Goal: Navigation & Orientation: Go to known website

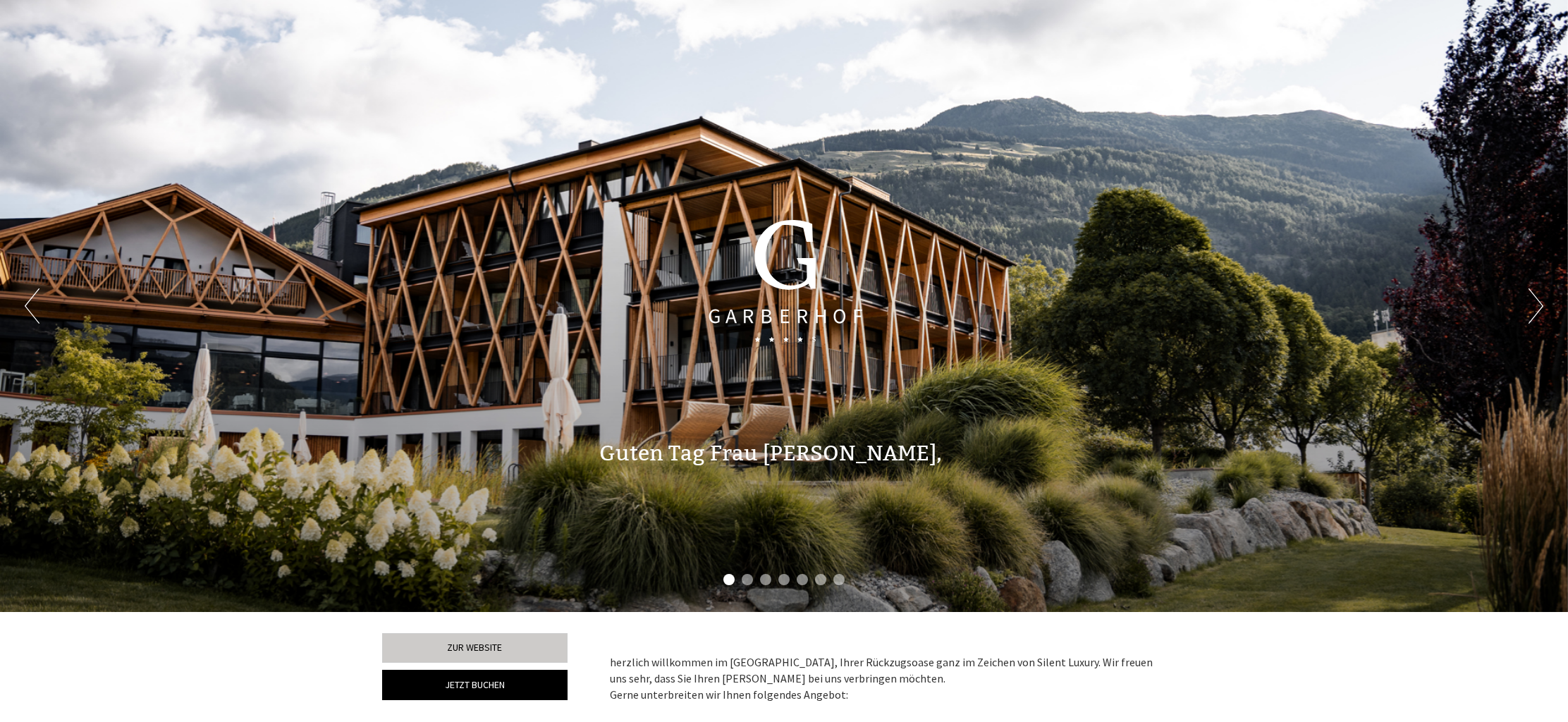
click at [1538, 311] on button "Next" at bounding box center [1536, 306] width 15 height 35
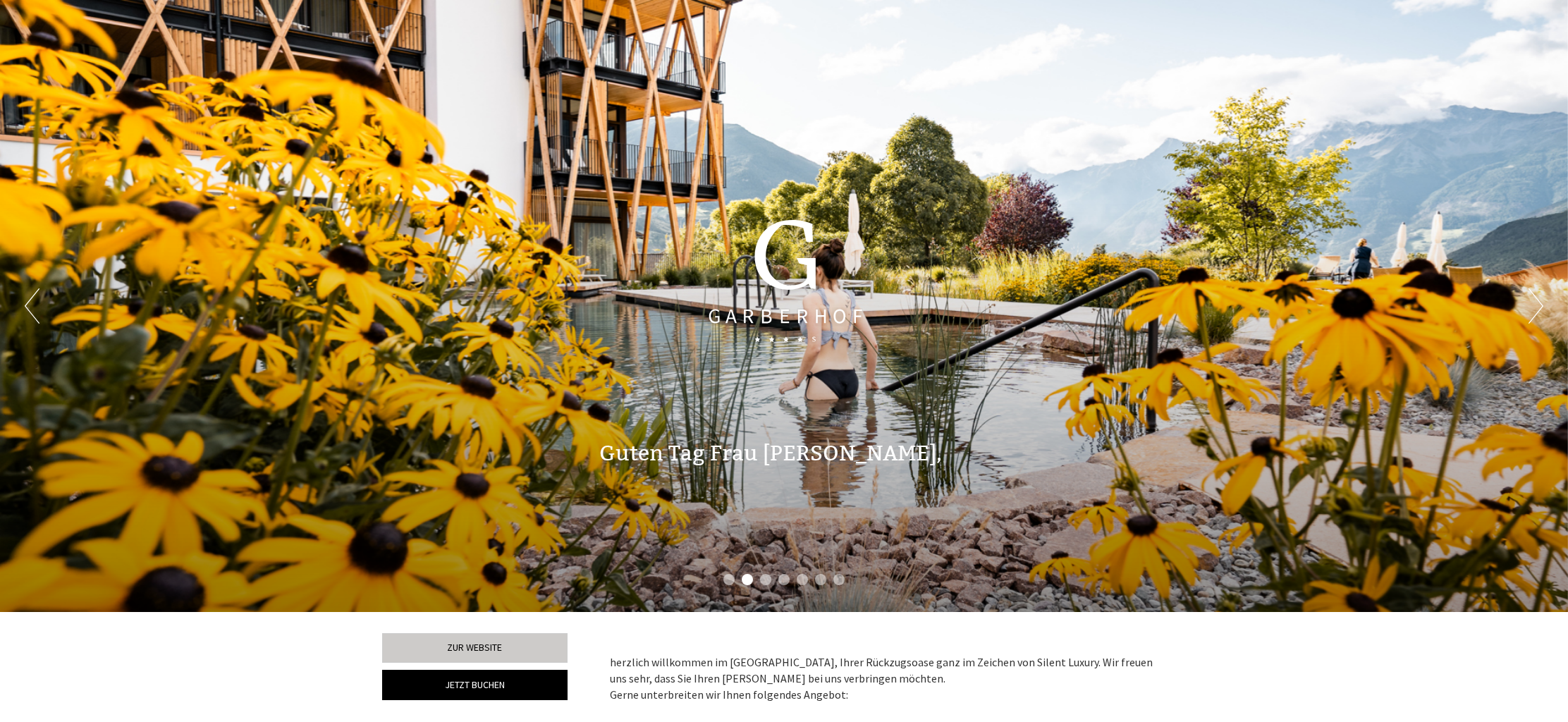
click at [1538, 311] on button "Next" at bounding box center [1536, 306] width 15 height 35
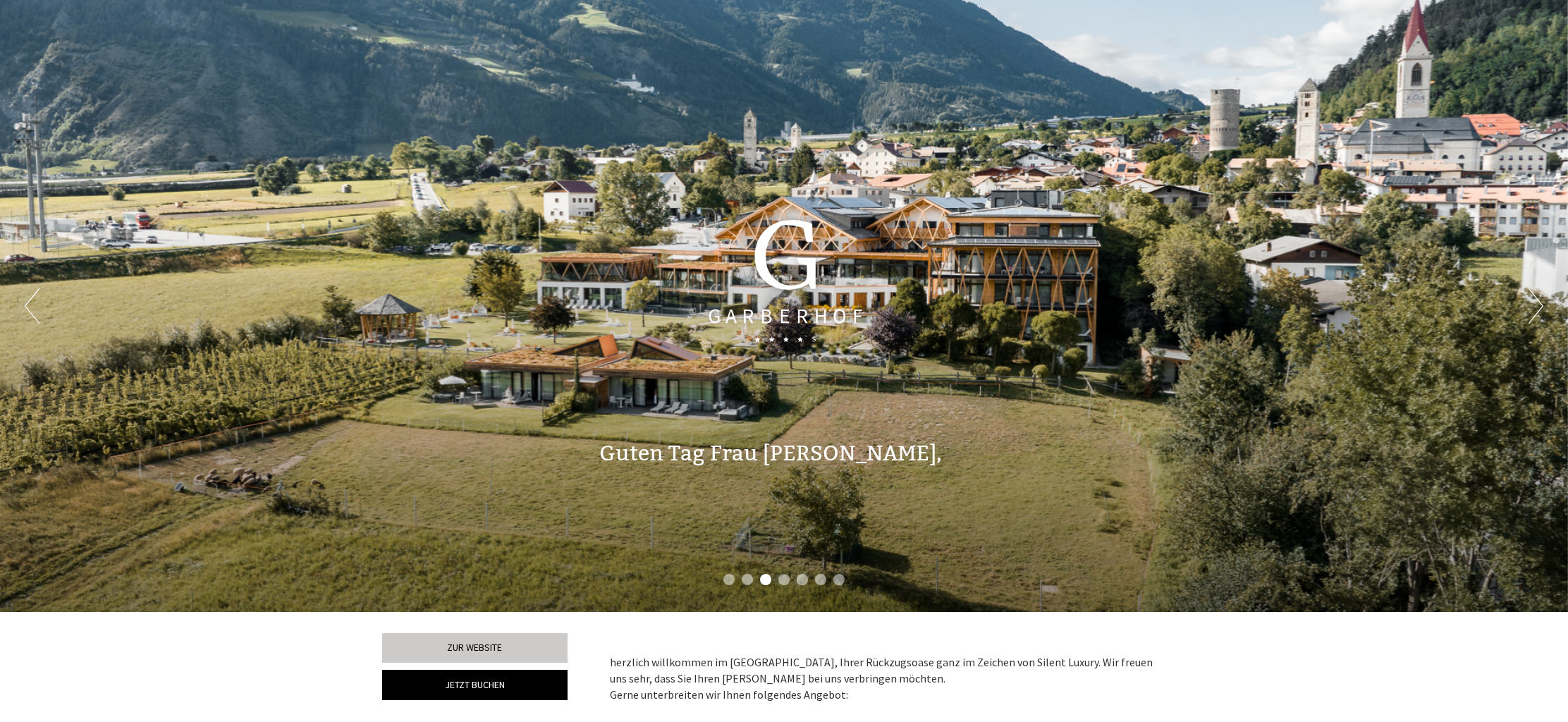
click at [1538, 311] on button "Next" at bounding box center [1536, 306] width 15 height 35
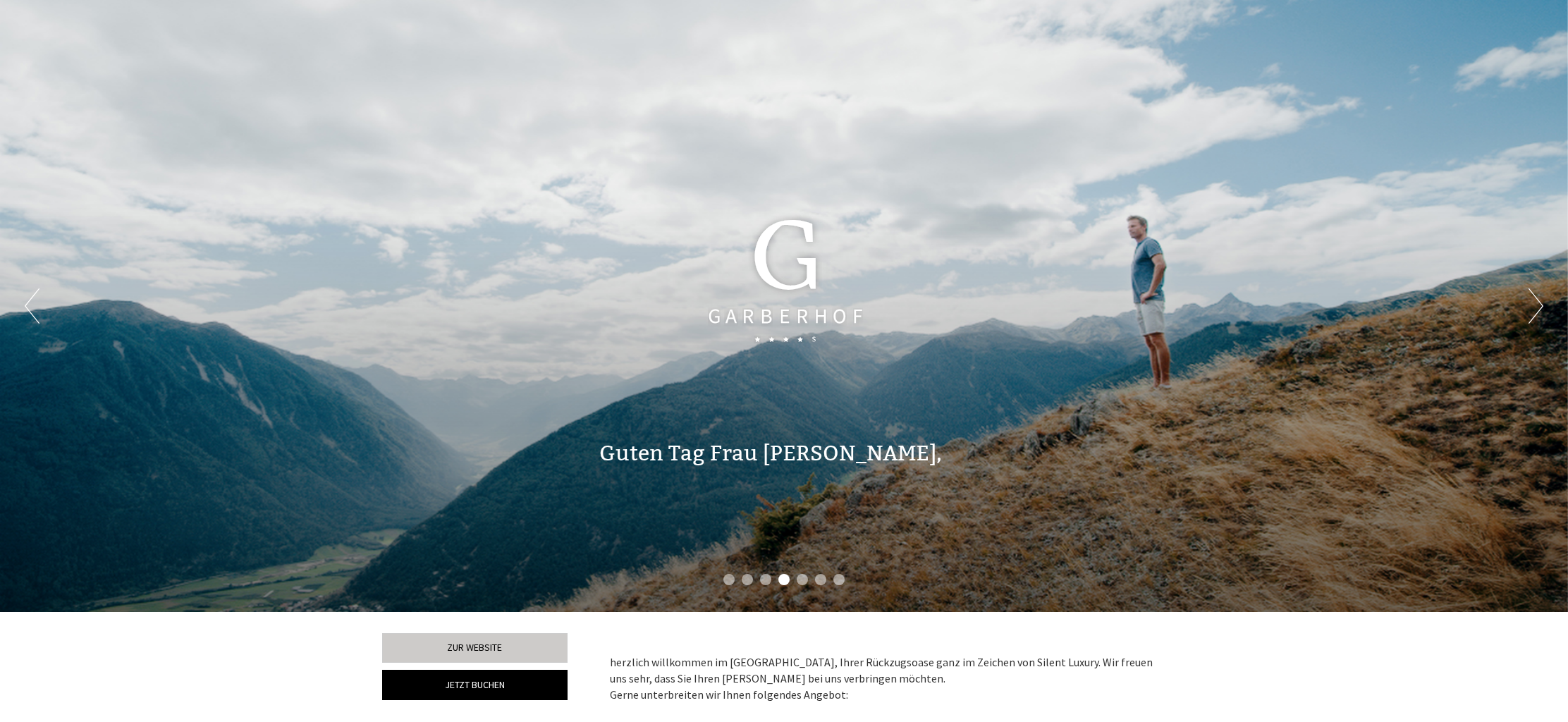
click at [1538, 311] on button "Next" at bounding box center [1536, 306] width 15 height 35
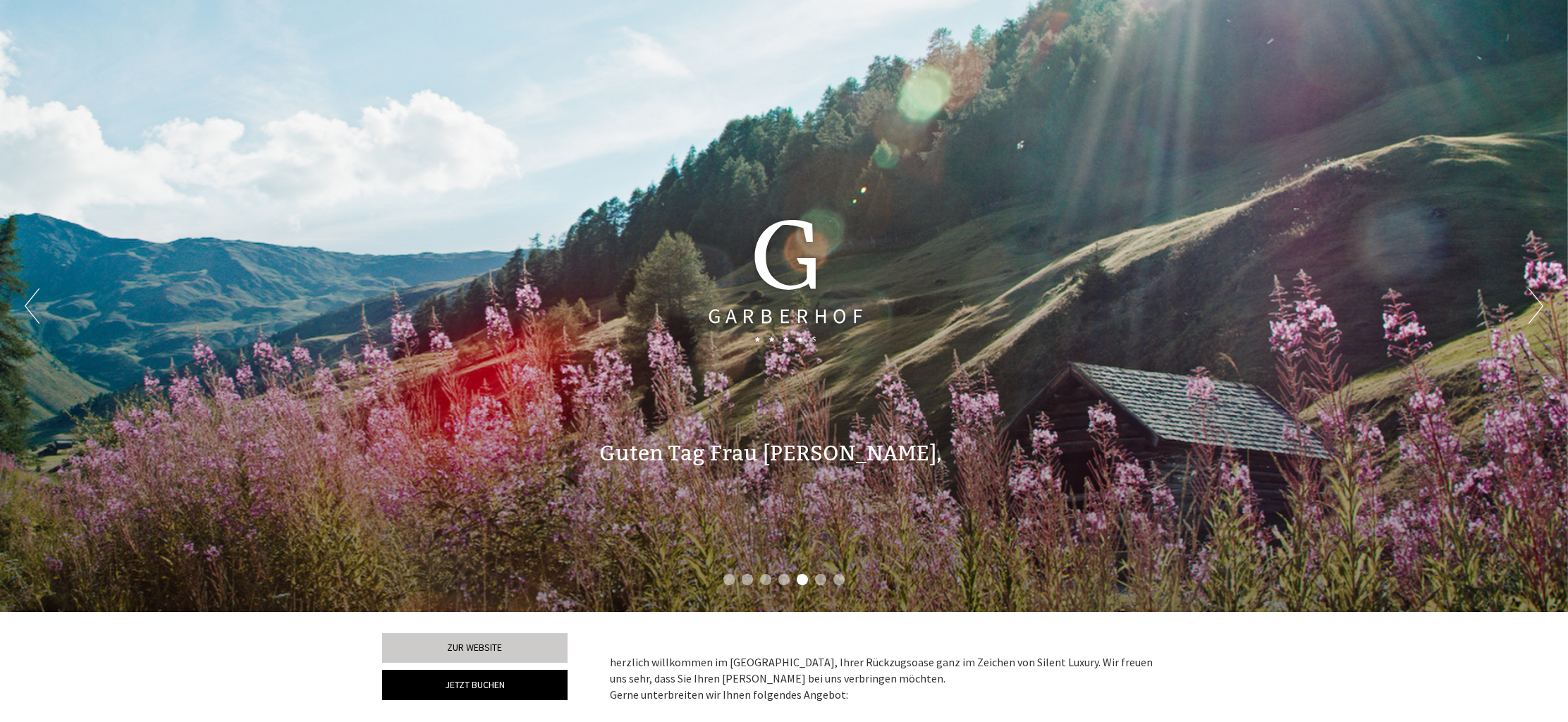
click at [1538, 311] on button "Next" at bounding box center [1536, 306] width 15 height 35
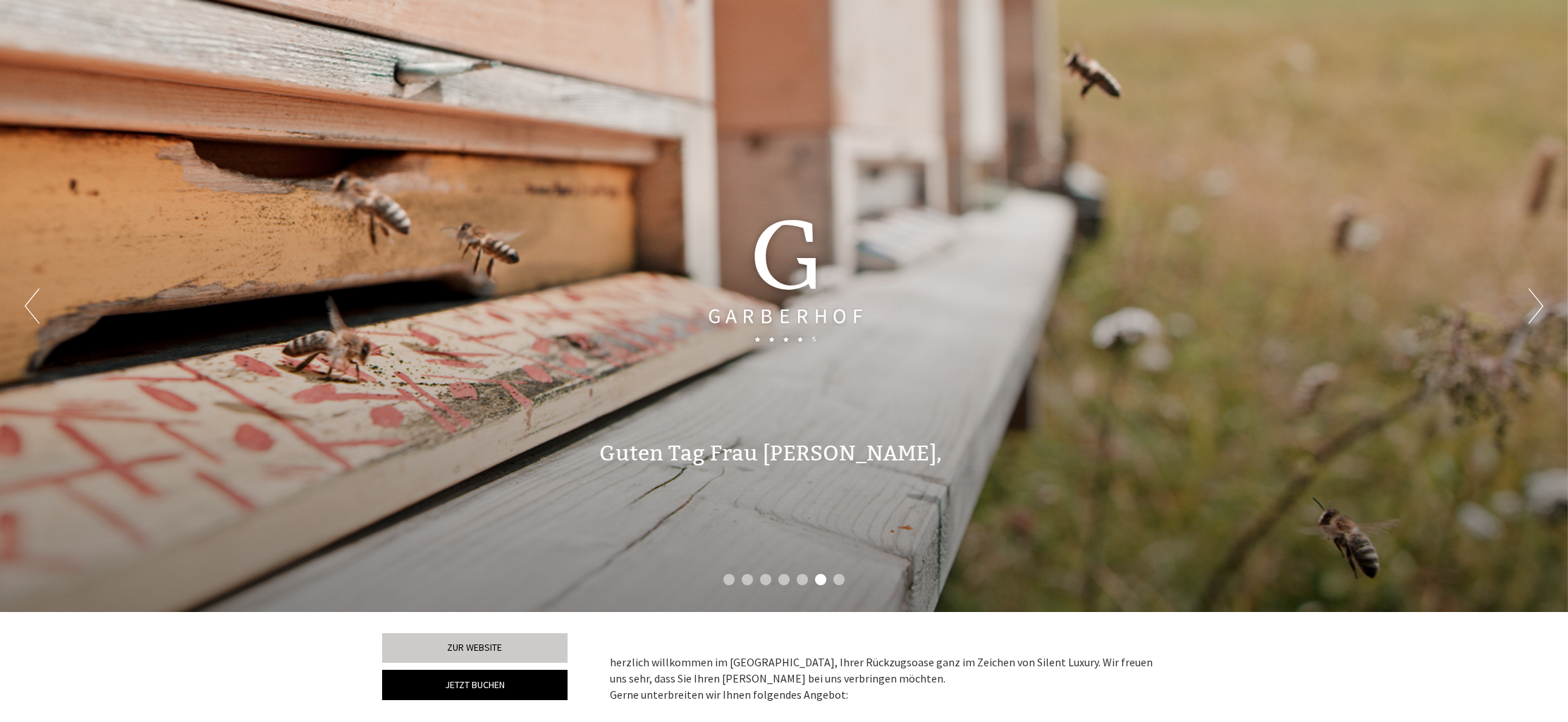
click at [1538, 311] on button "Next" at bounding box center [1536, 306] width 15 height 35
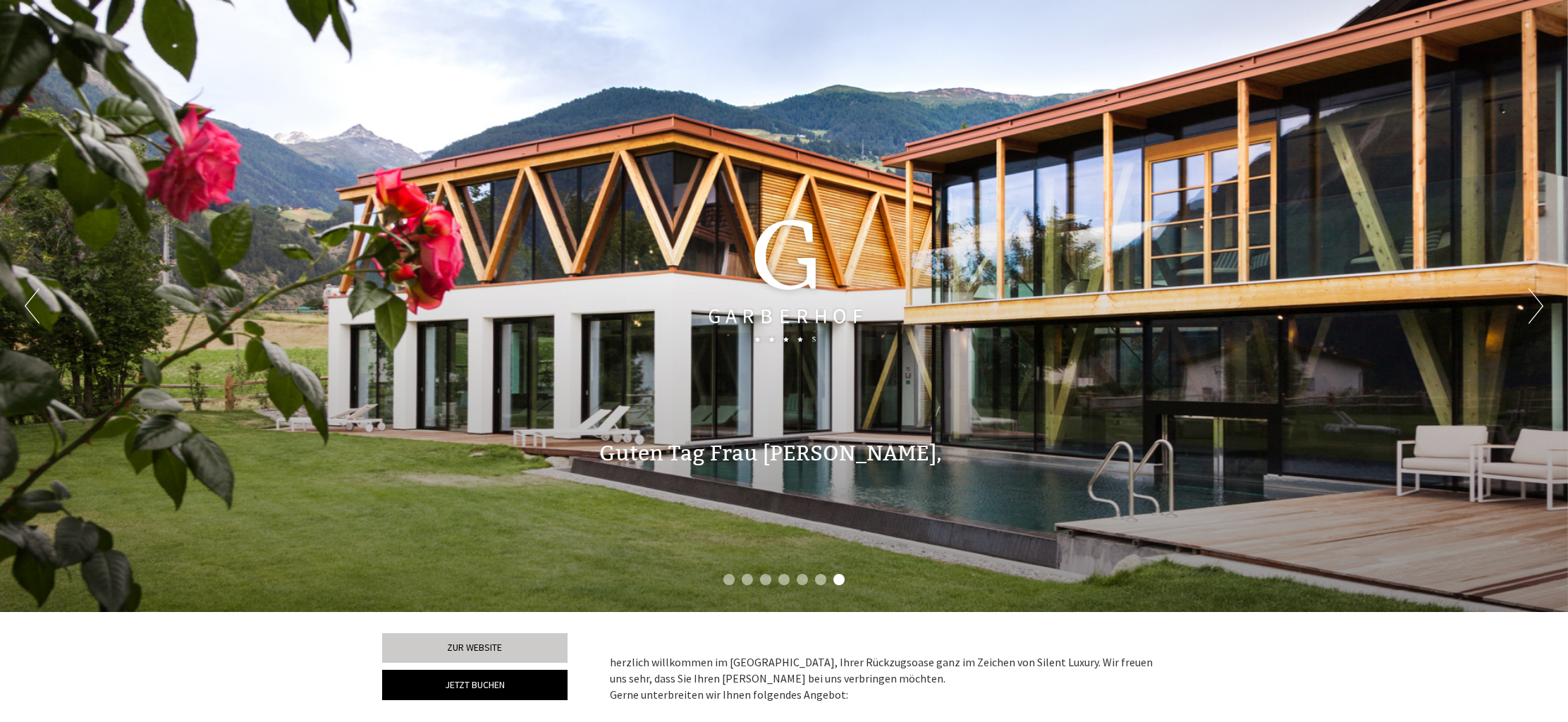
click at [1538, 311] on button "Next" at bounding box center [1536, 306] width 15 height 35
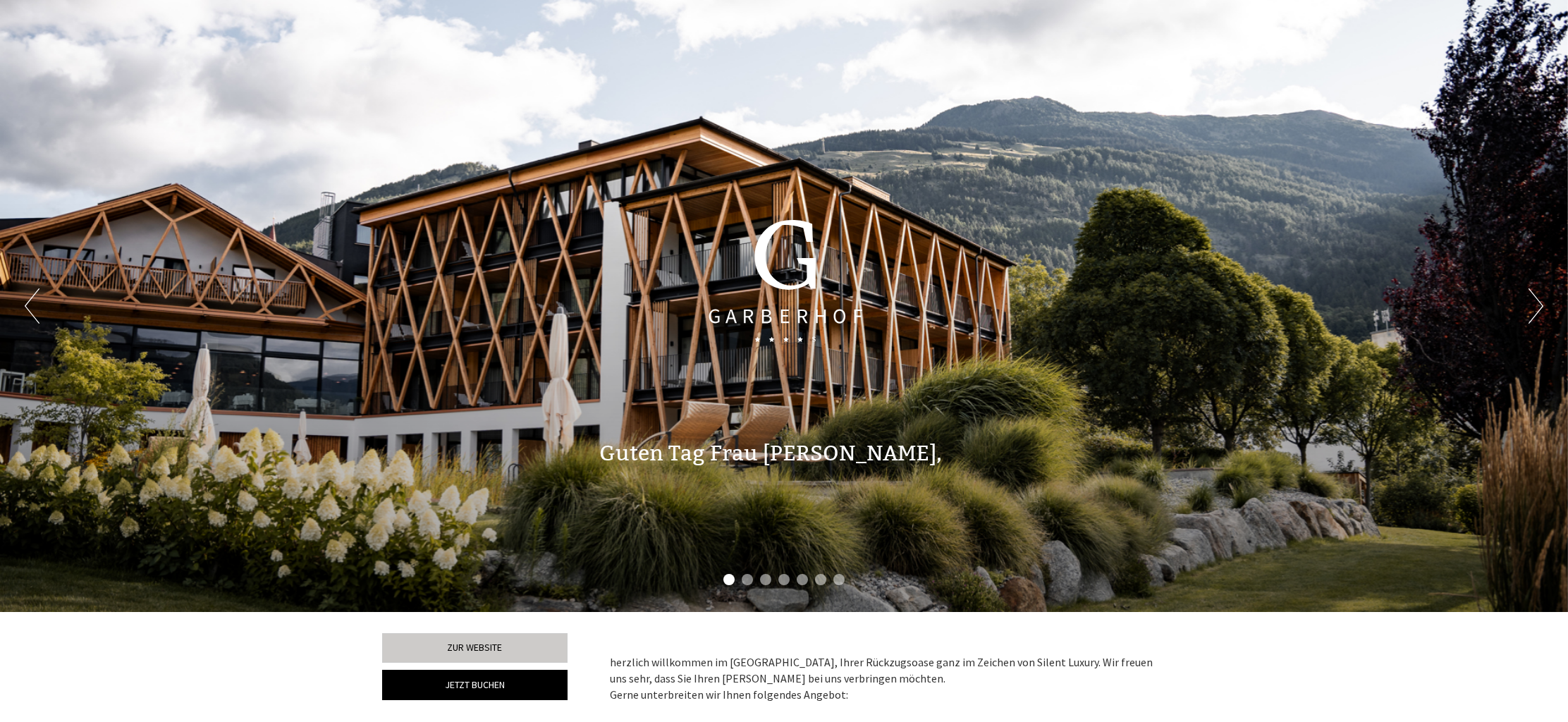
click at [1538, 311] on button "Next" at bounding box center [1536, 306] width 15 height 35
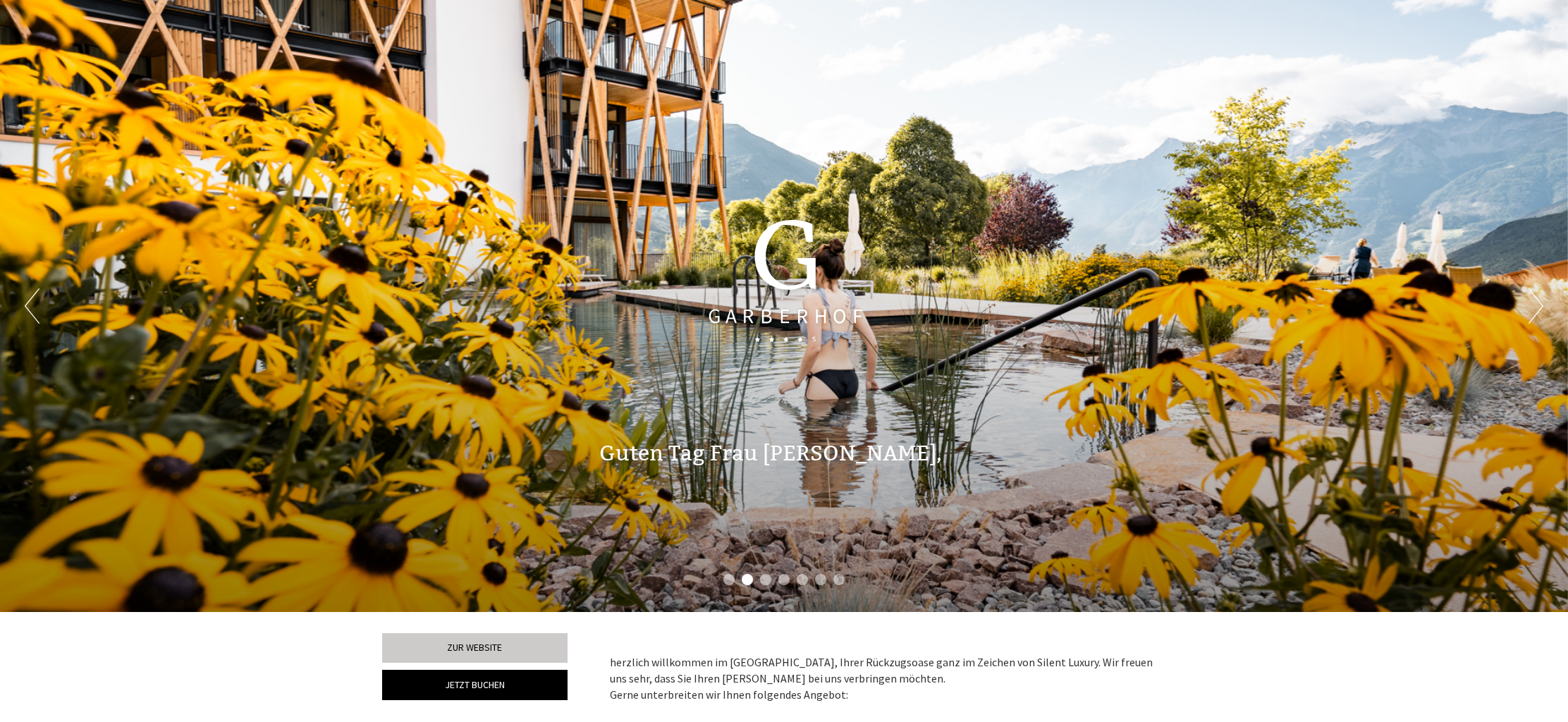
click at [1538, 311] on button "Next" at bounding box center [1536, 306] width 15 height 35
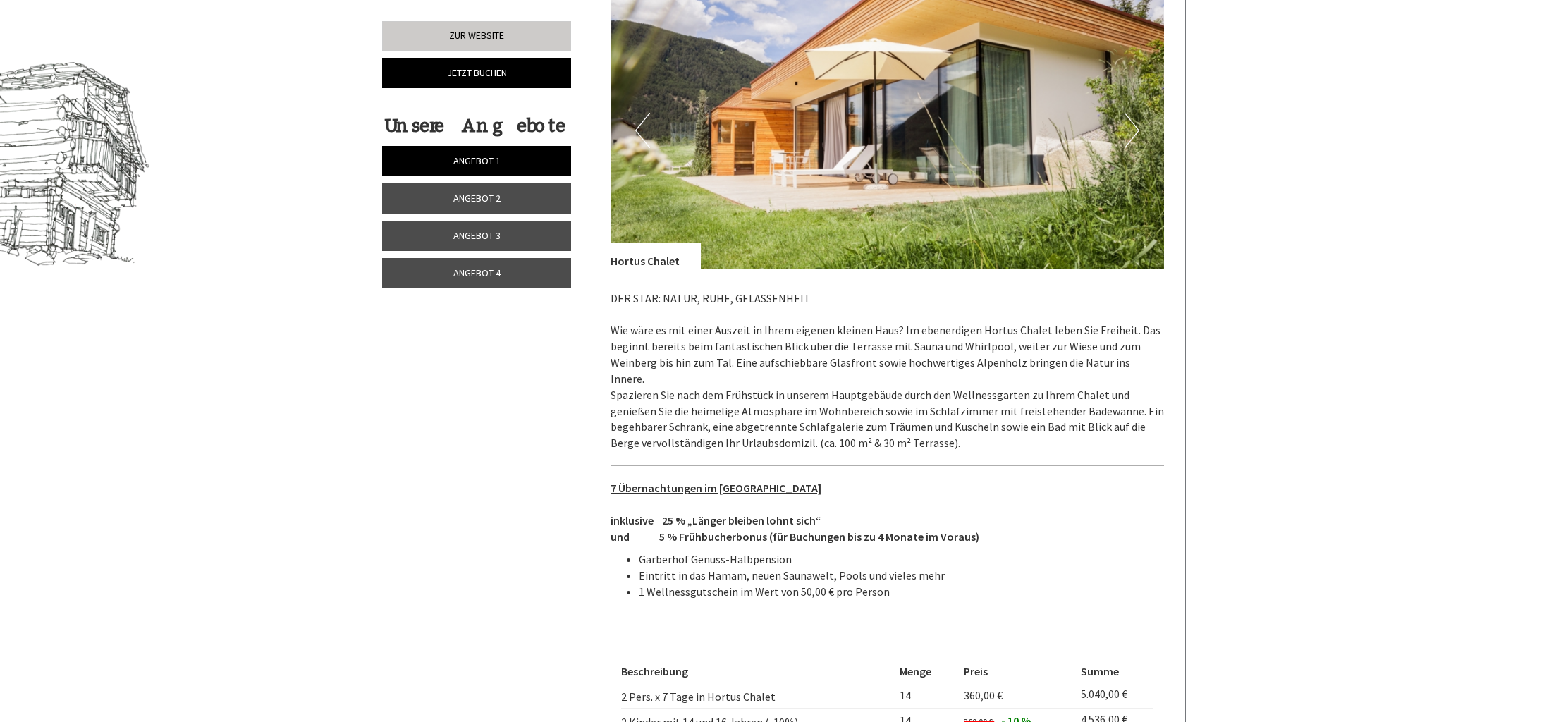
scroll to position [751, 0]
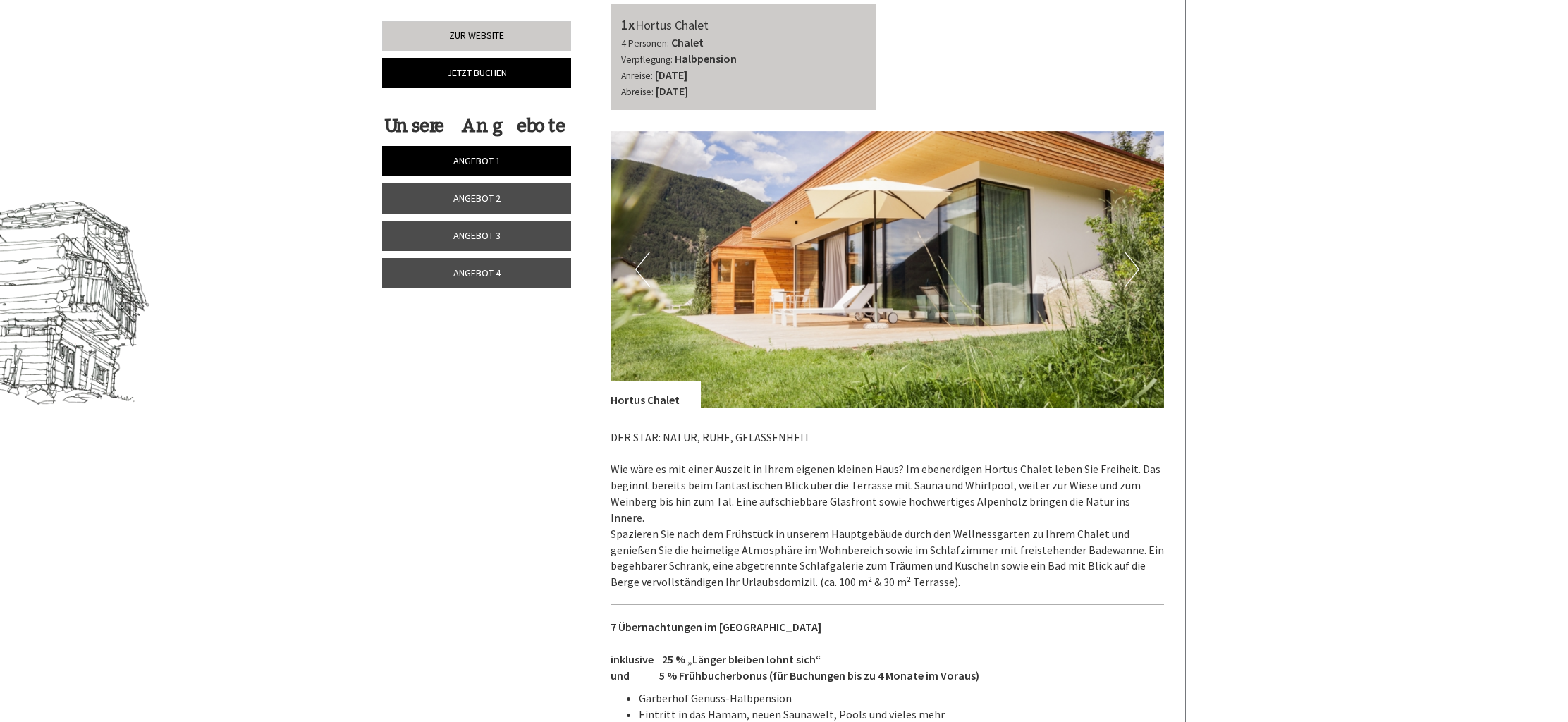
click at [492, 195] on span "Angebot 2" at bounding box center [477, 198] width 47 height 13
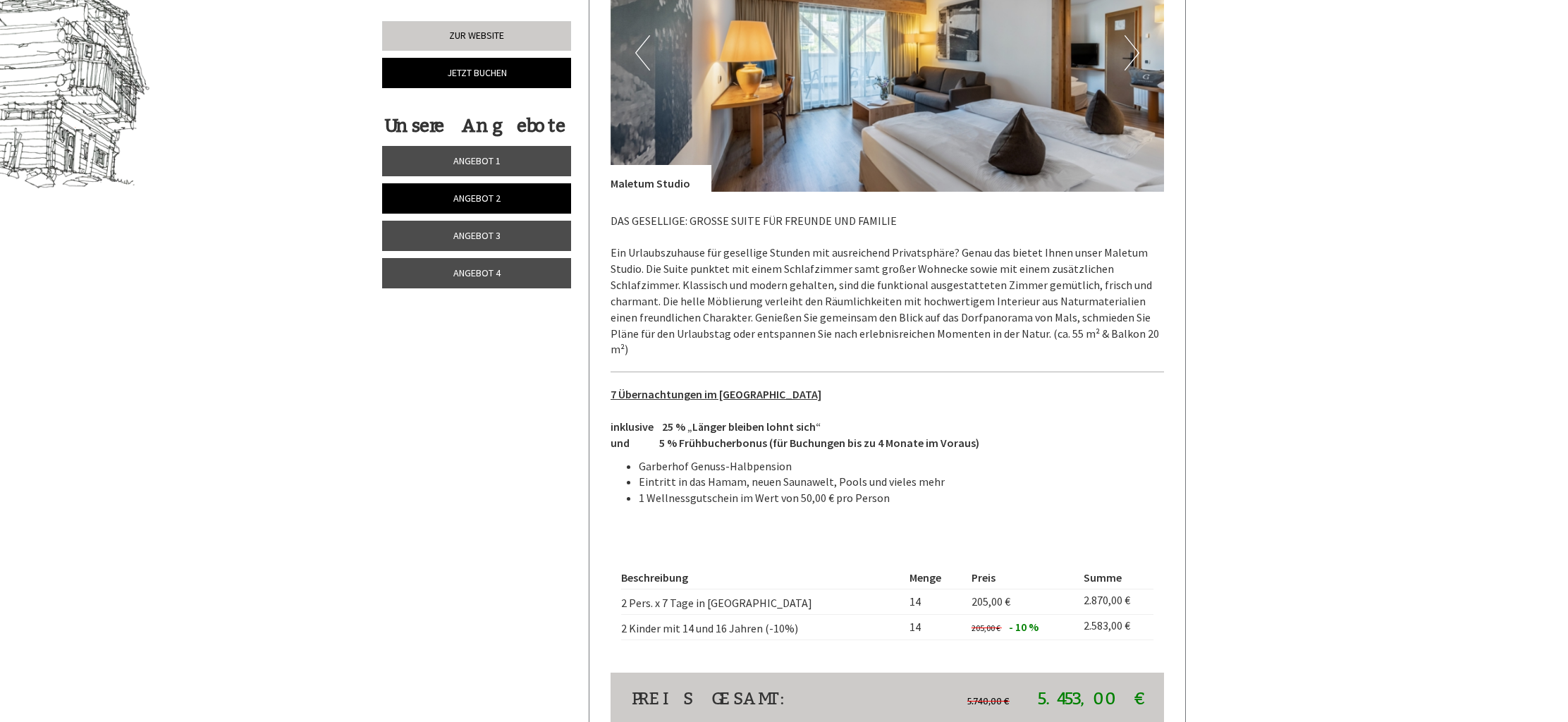
scroll to position [1061, 0]
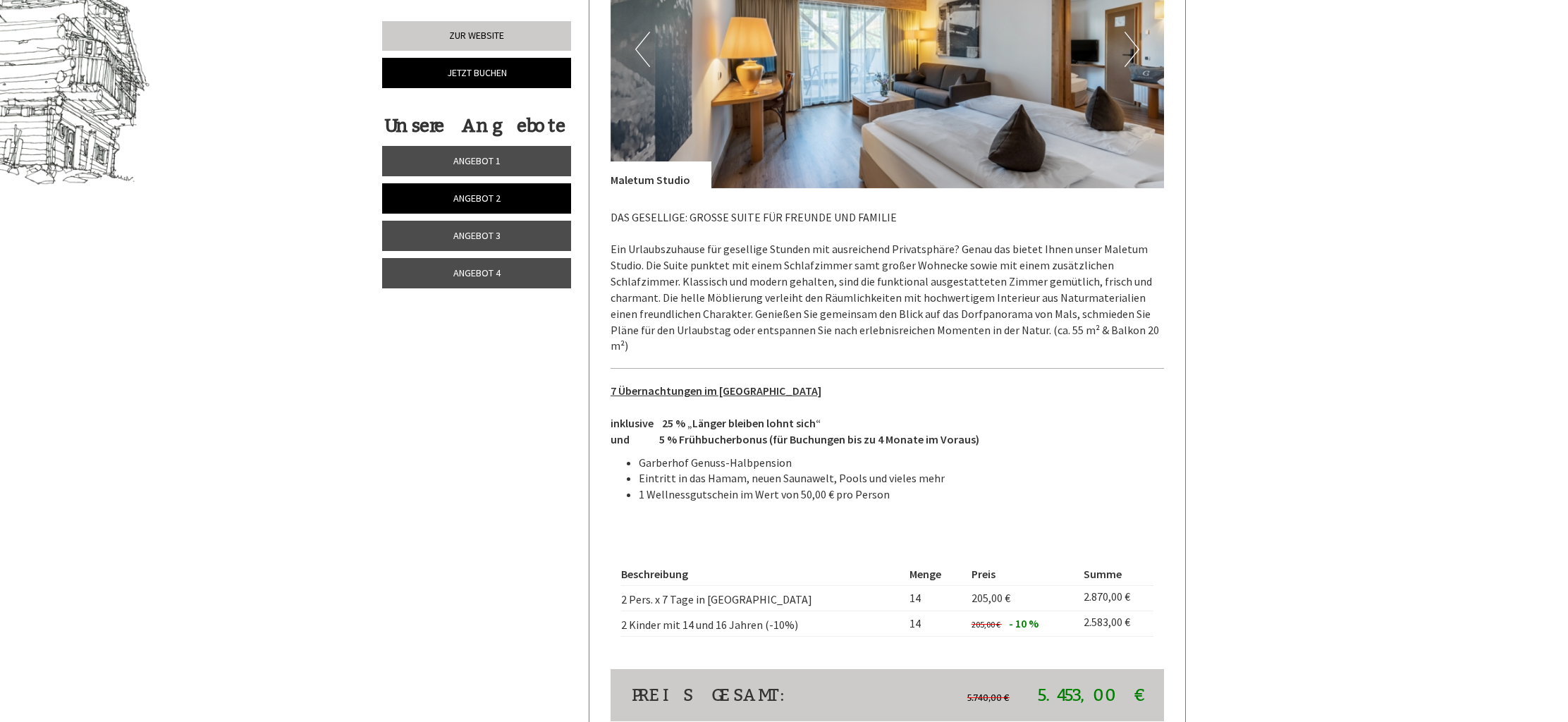
click at [1133, 51] on button "Next" at bounding box center [1131, 49] width 15 height 35
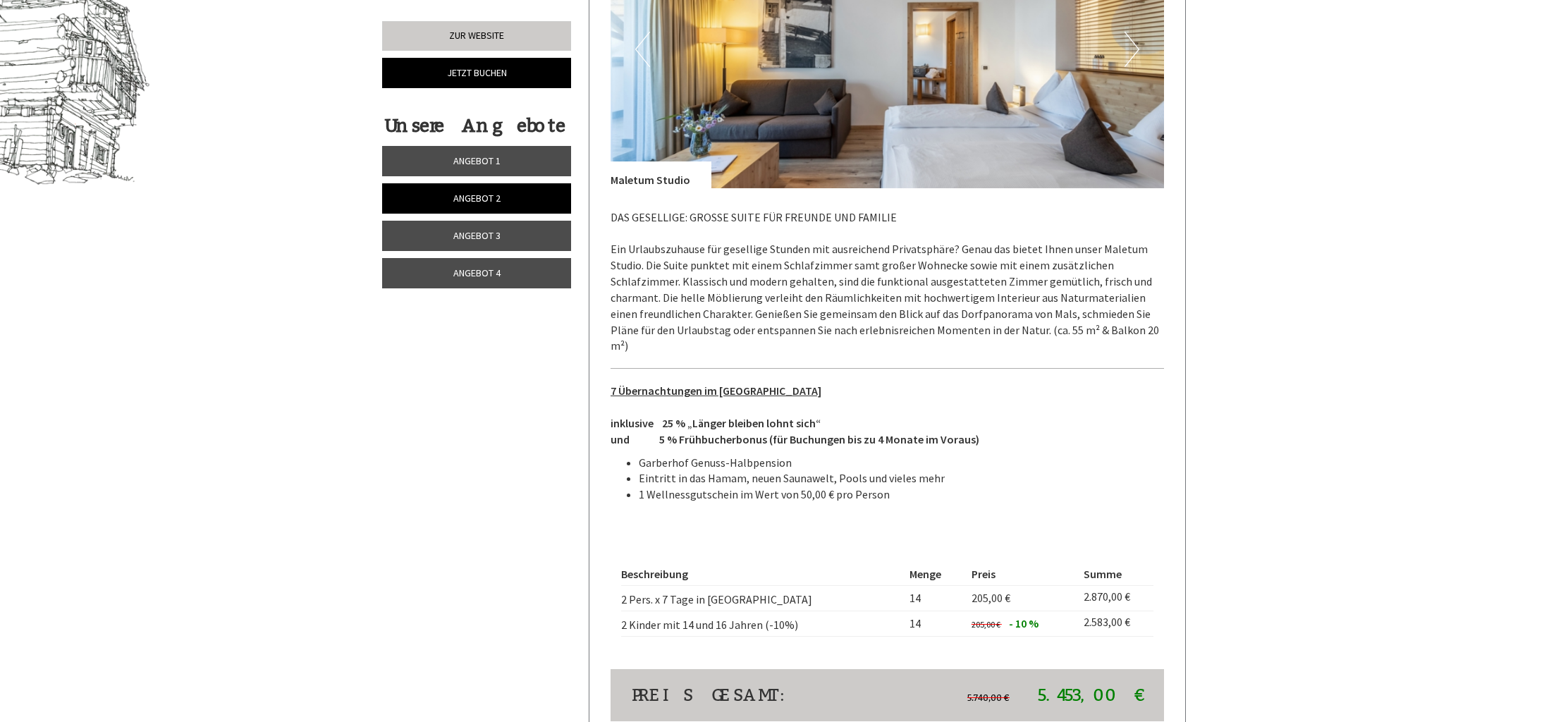
click at [1133, 51] on button "Next" at bounding box center [1131, 49] width 15 height 35
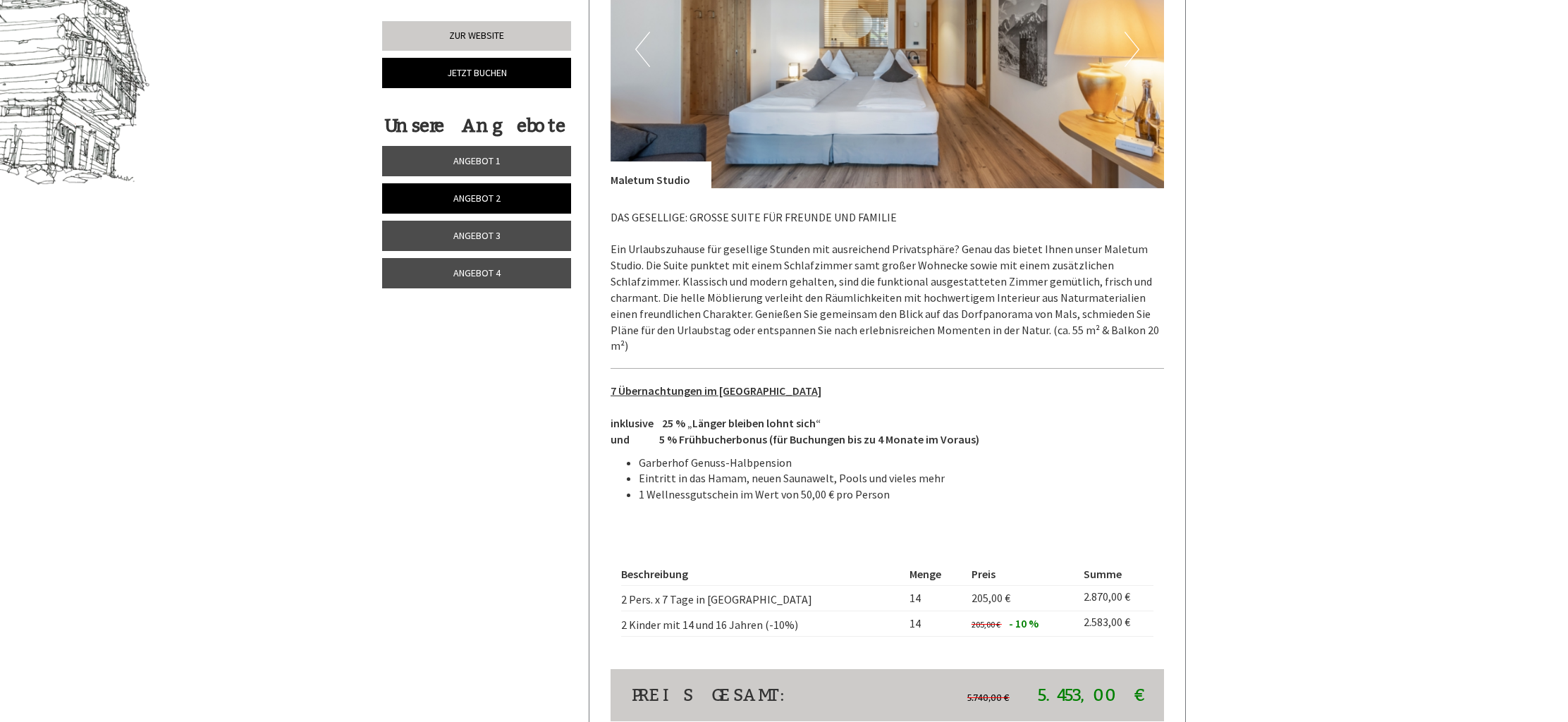
click at [1133, 51] on button "Next" at bounding box center [1131, 49] width 15 height 35
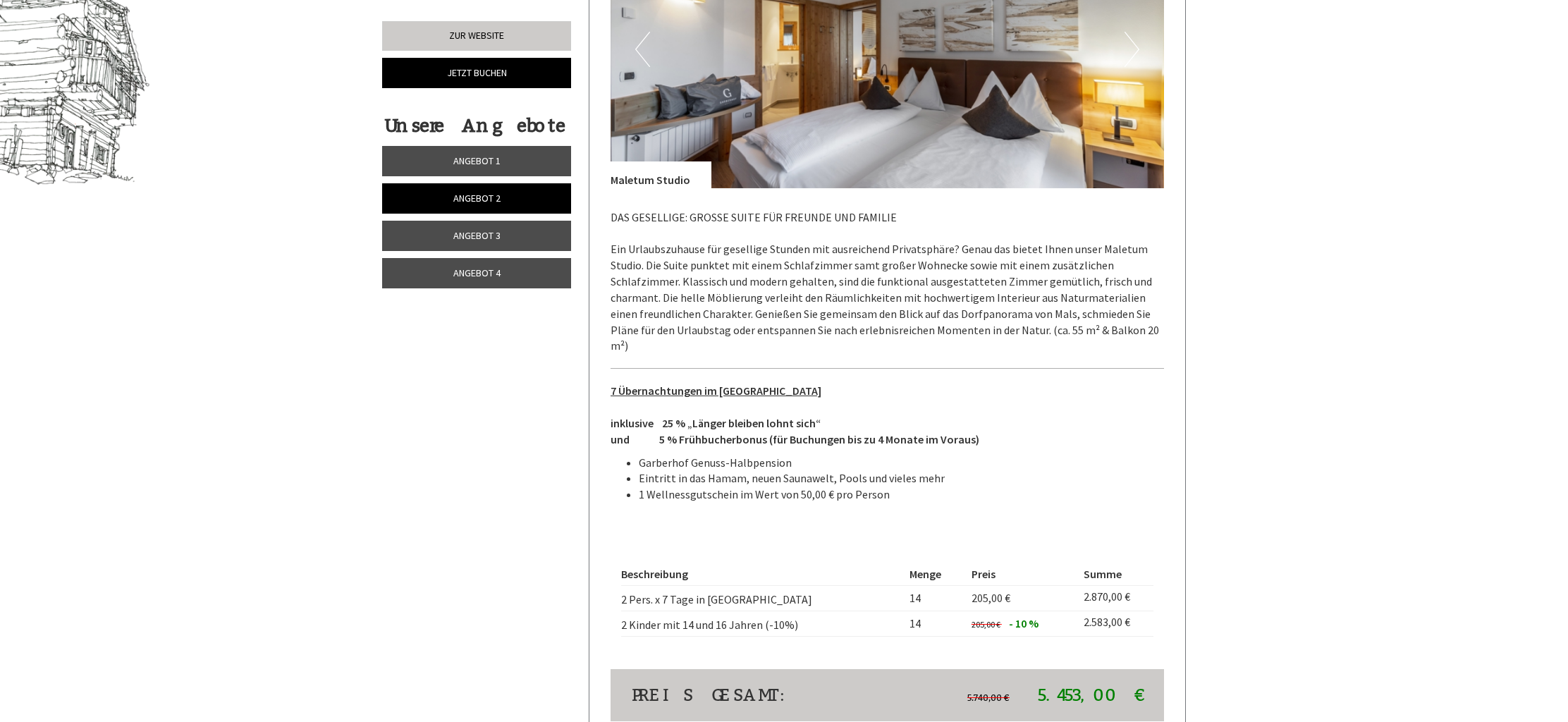
click at [634, 41] on img at bounding box center [887, 49] width 554 height 277
click at [474, 238] on span "Angebot 3" at bounding box center [477, 235] width 47 height 13
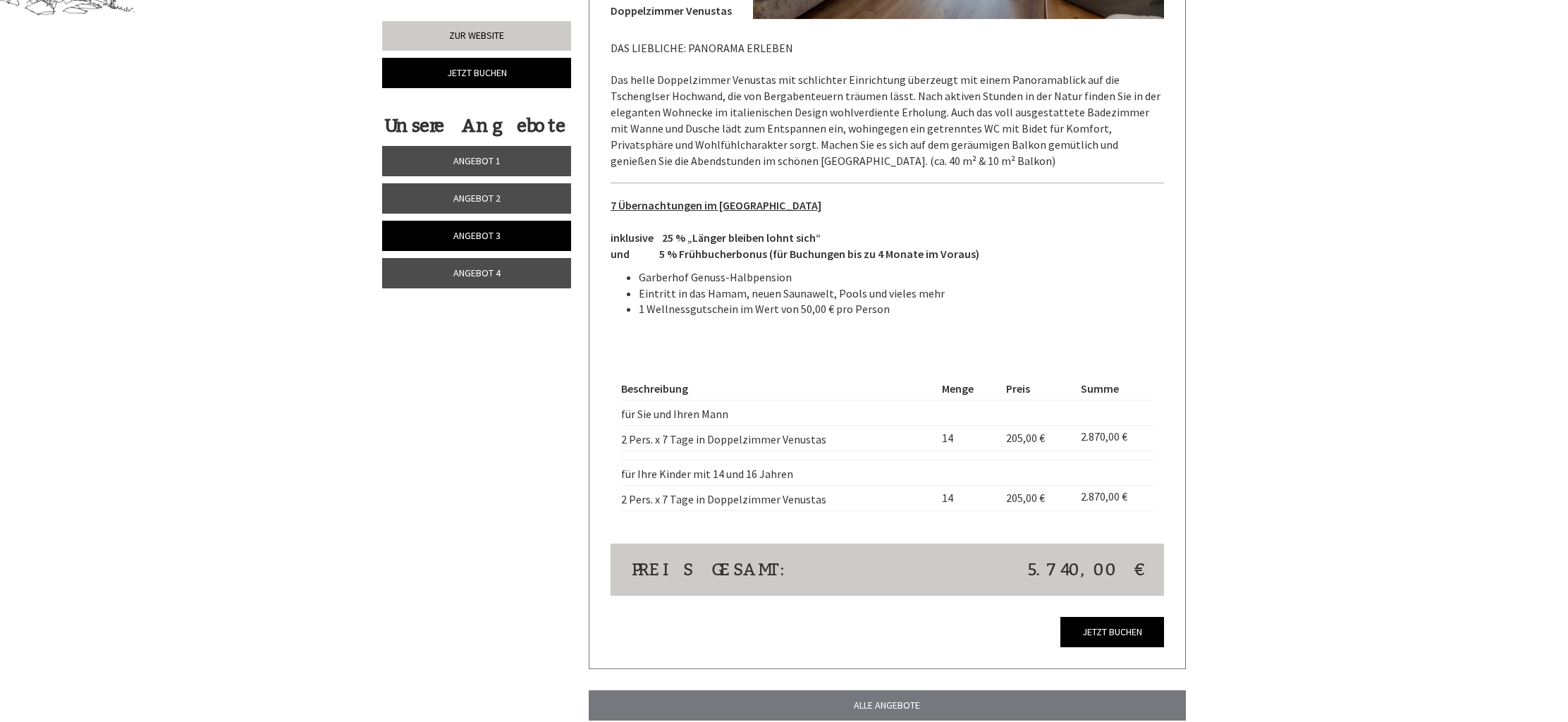
scroll to position [1232, 0]
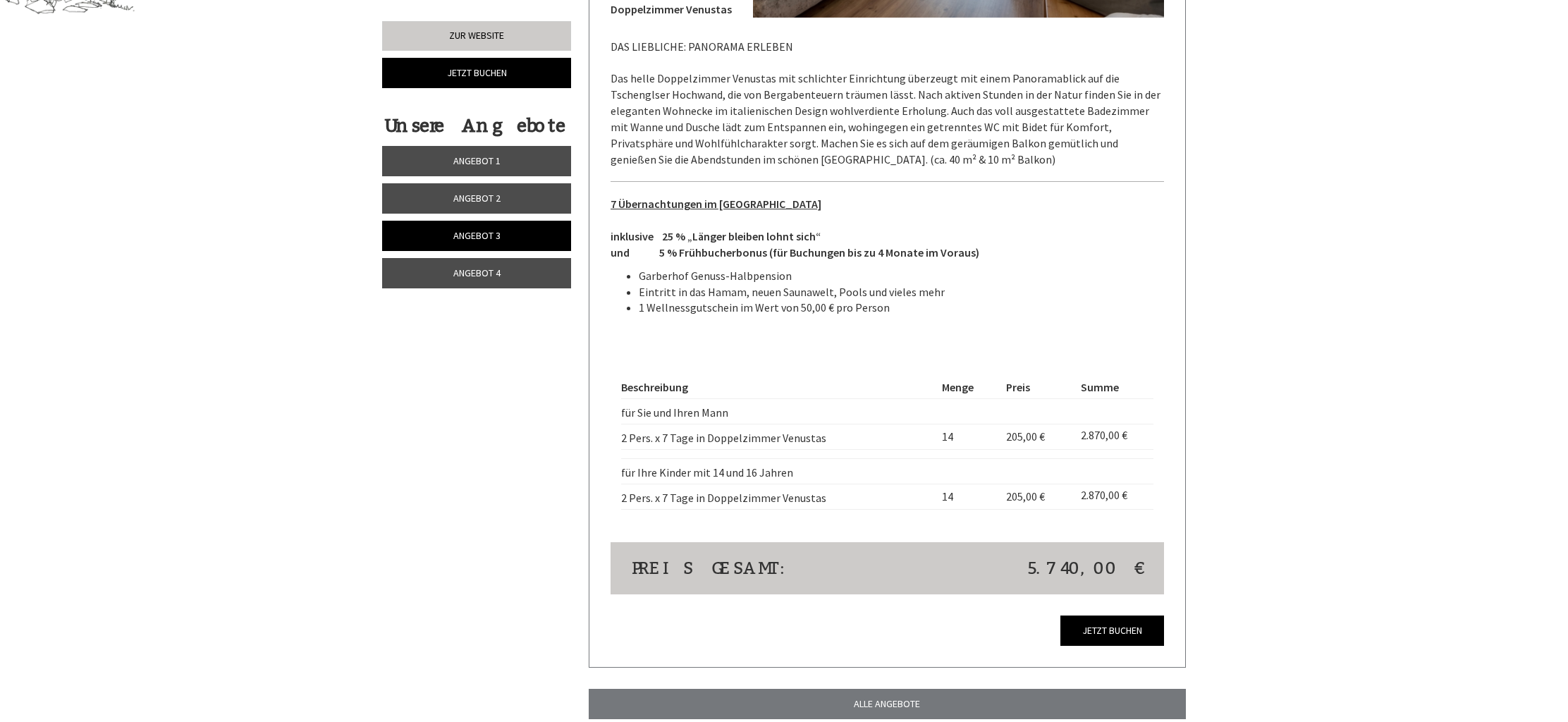
click at [480, 284] on link "Angebot 4" at bounding box center [477, 273] width 189 height 30
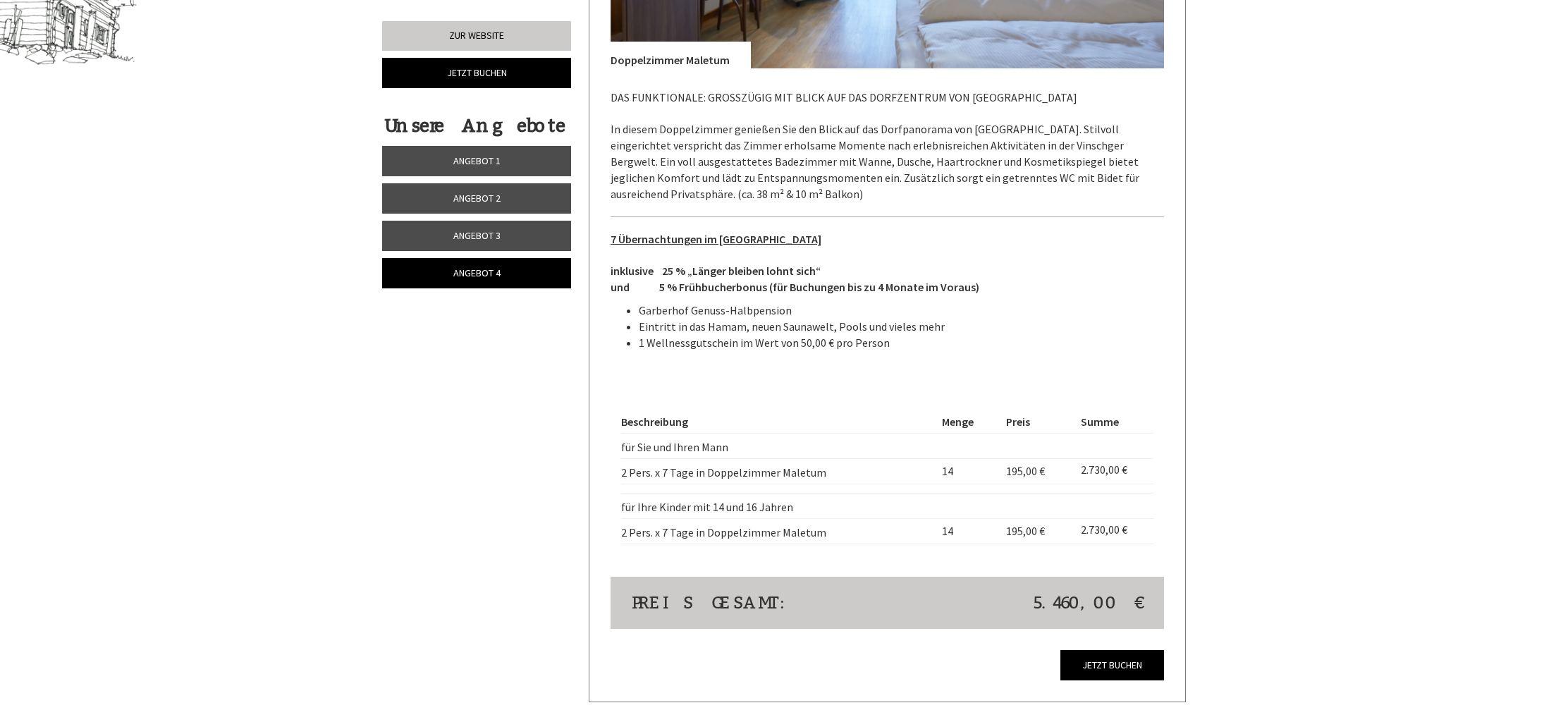
scroll to position [1182, 0]
click at [421, 165] on link "Angebot 1" at bounding box center [477, 161] width 189 height 30
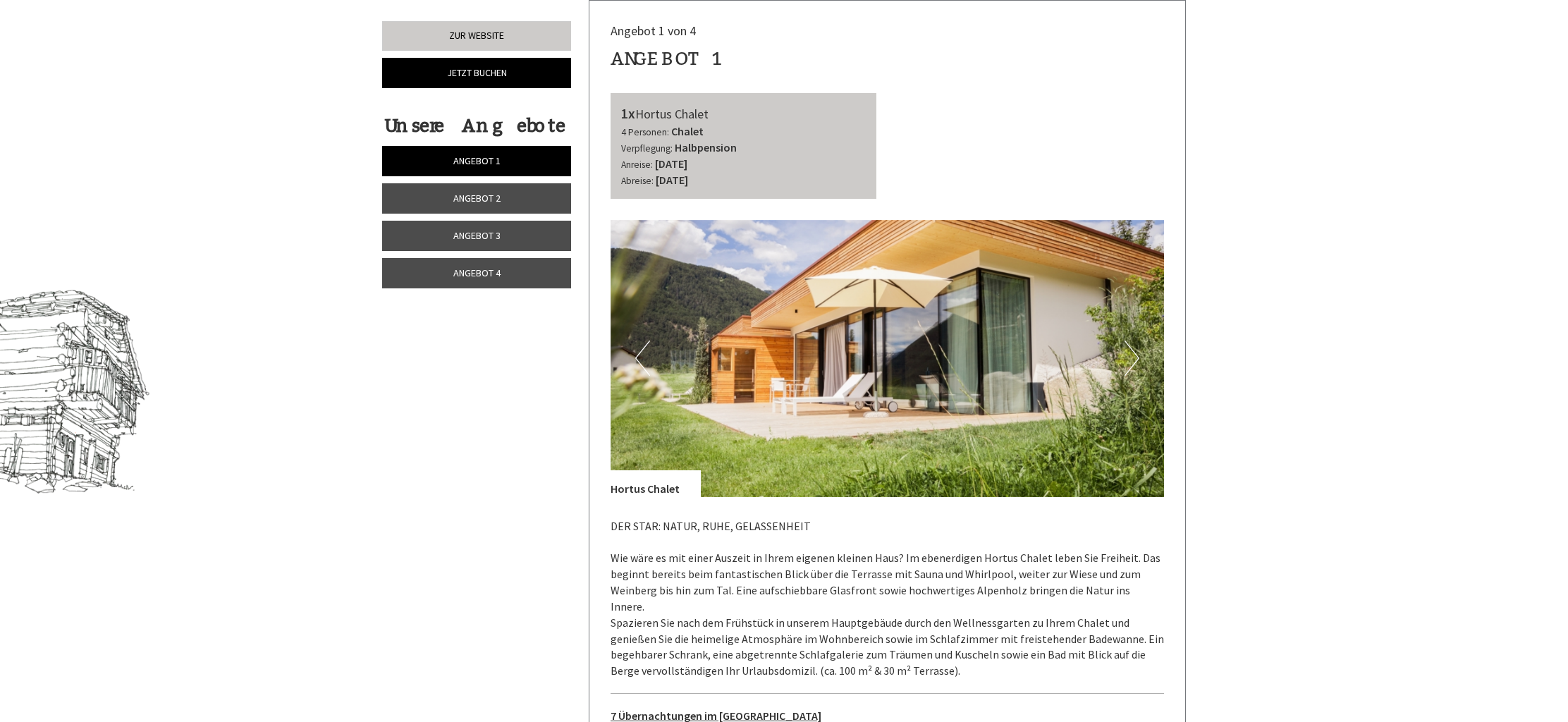
click at [411, 205] on link "Angebot 2" at bounding box center [477, 198] width 189 height 30
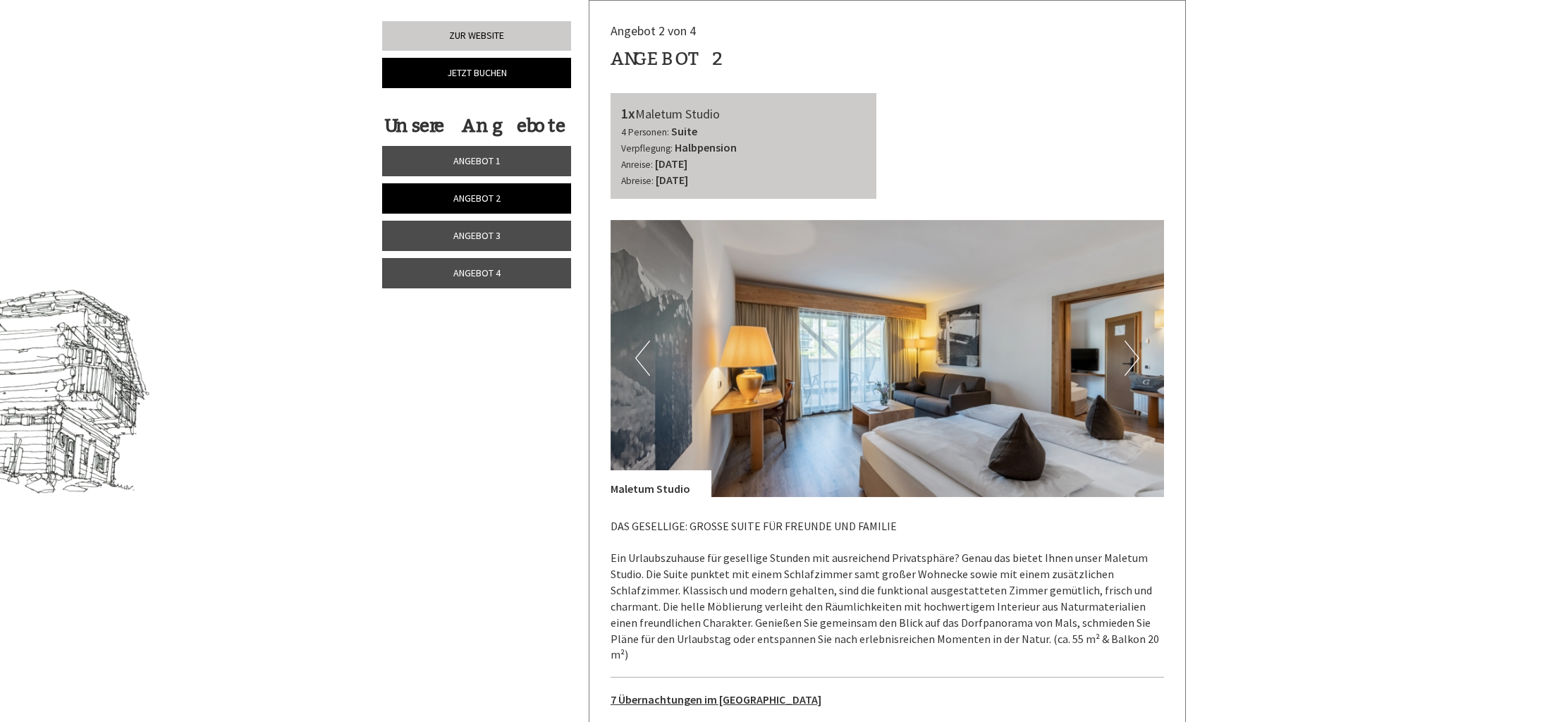
scroll to position [753, 0]
click at [1130, 364] on button "Next" at bounding box center [1131, 358] width 15 height 35
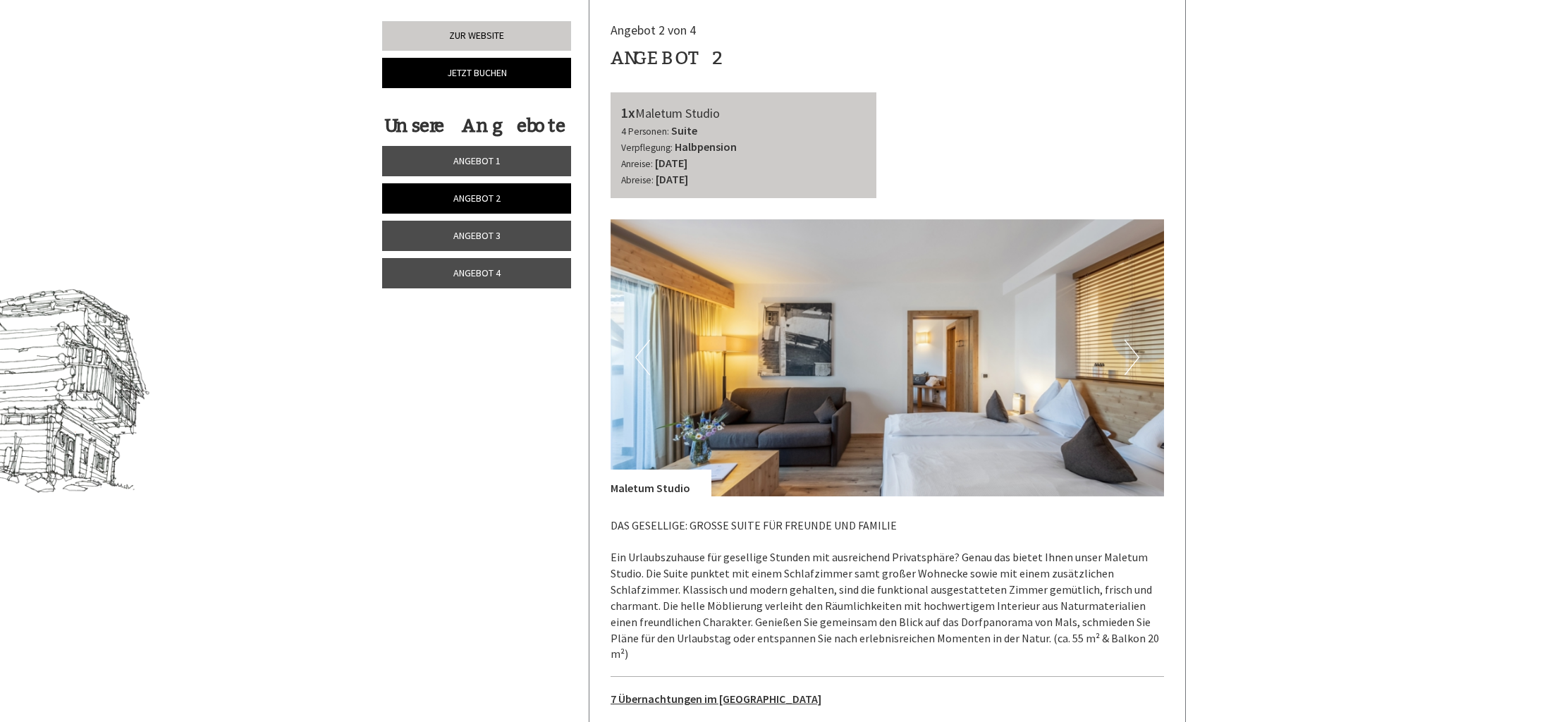
click at [1130, 364] on button "Next" at bounding box center [1131, 358] width 15 height 35
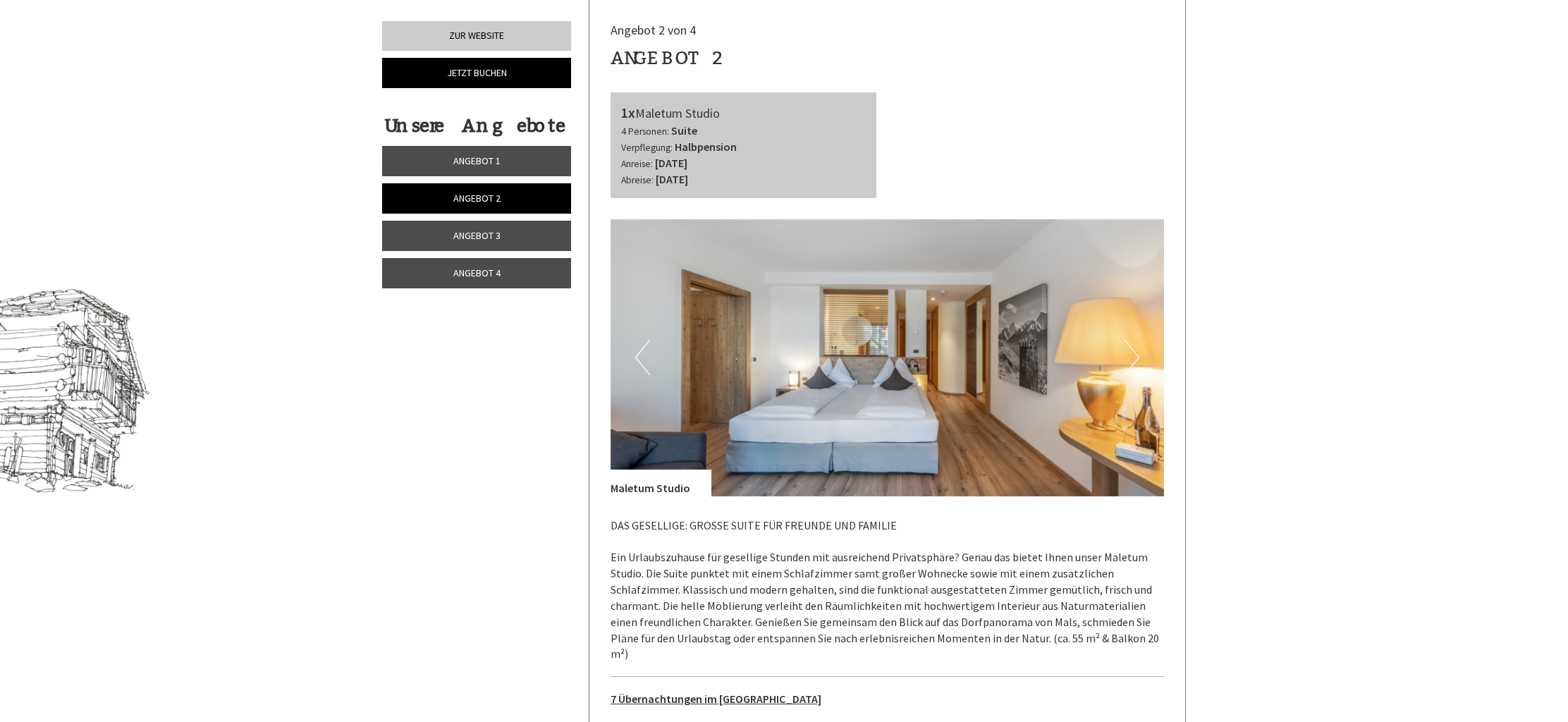
click at [1130, 364] on button "Next" at bounding box center [1131, 358] width 15 height 35
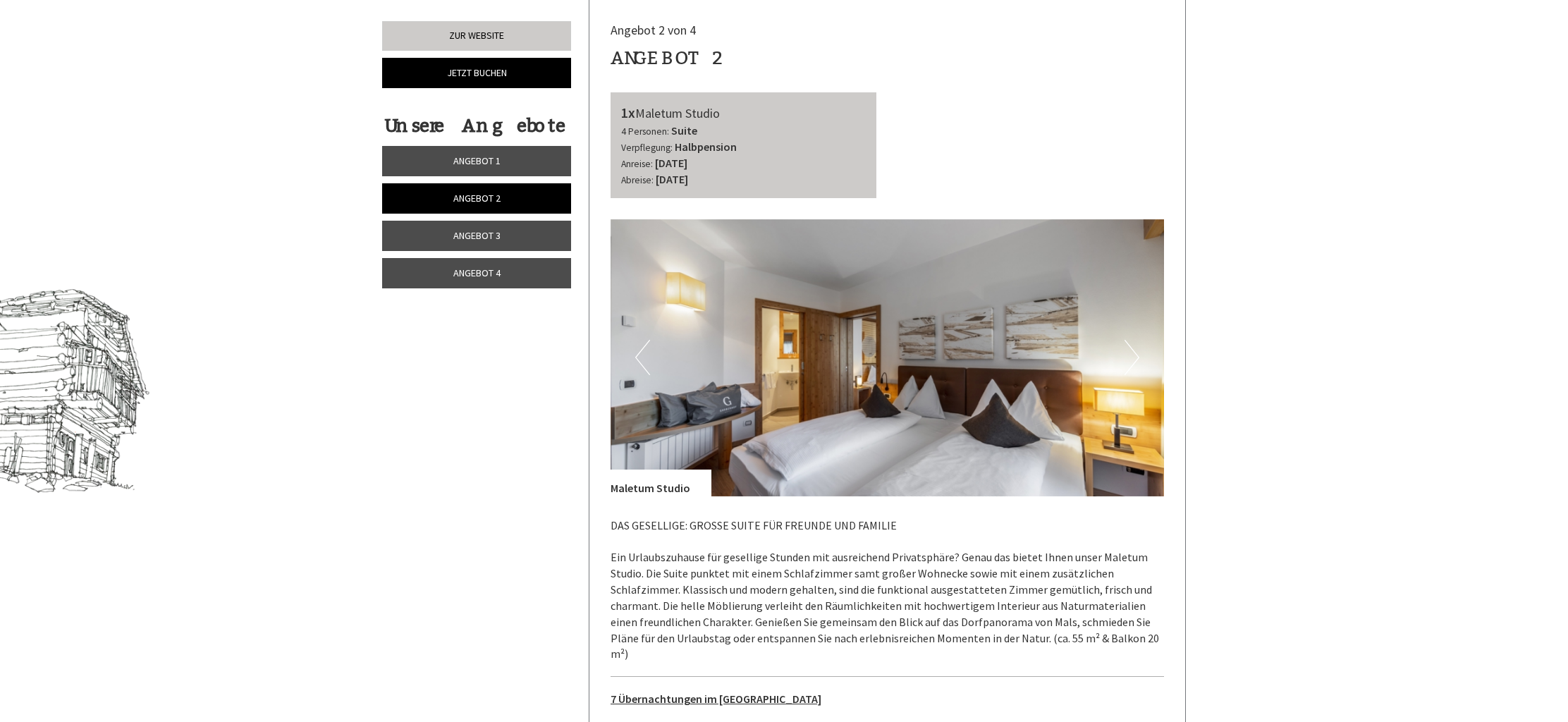
click at [1130, 364] on button "Next" at bounding box center [1131, 358] width 15 height 35
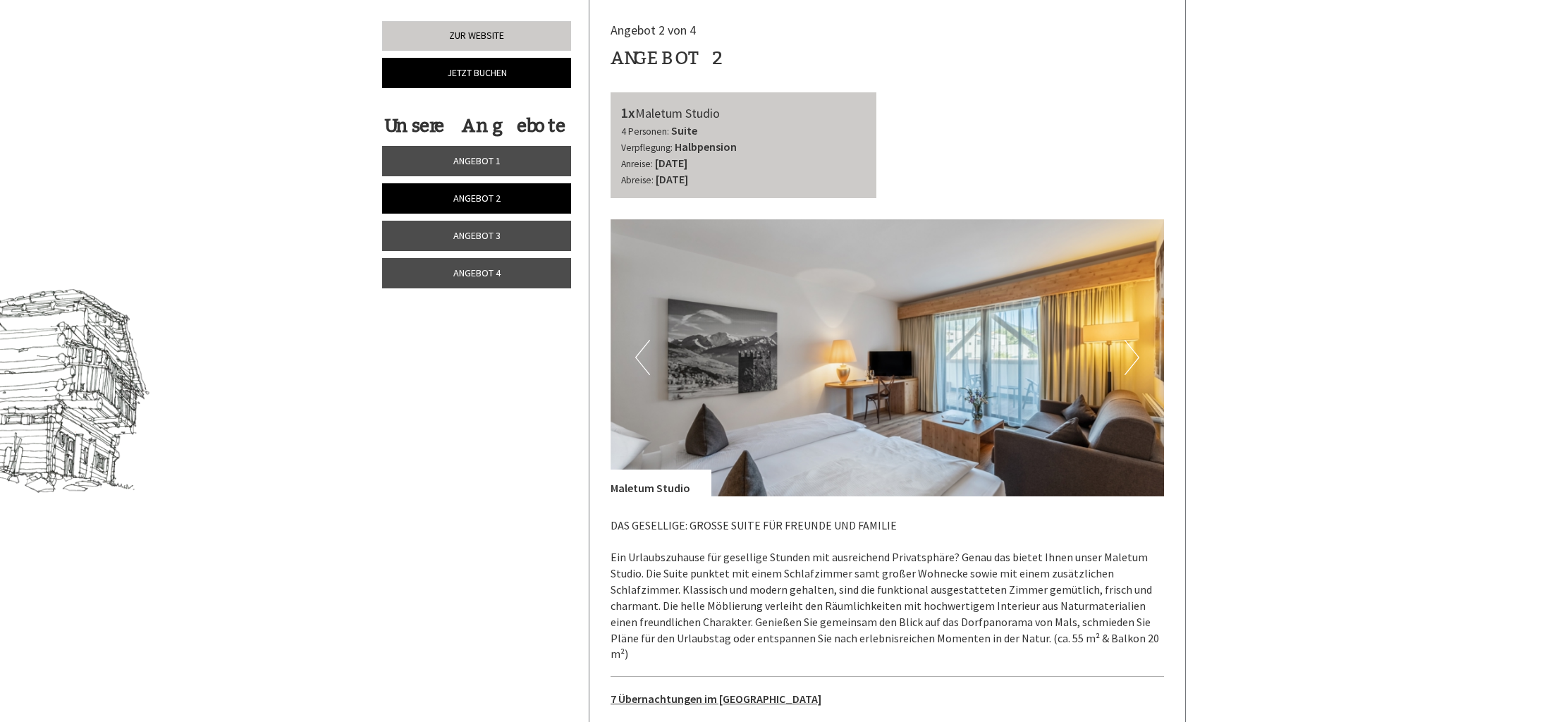
click at [1130, 364] on button "Next" at bounding box center [1131, 358] width 15 height 35
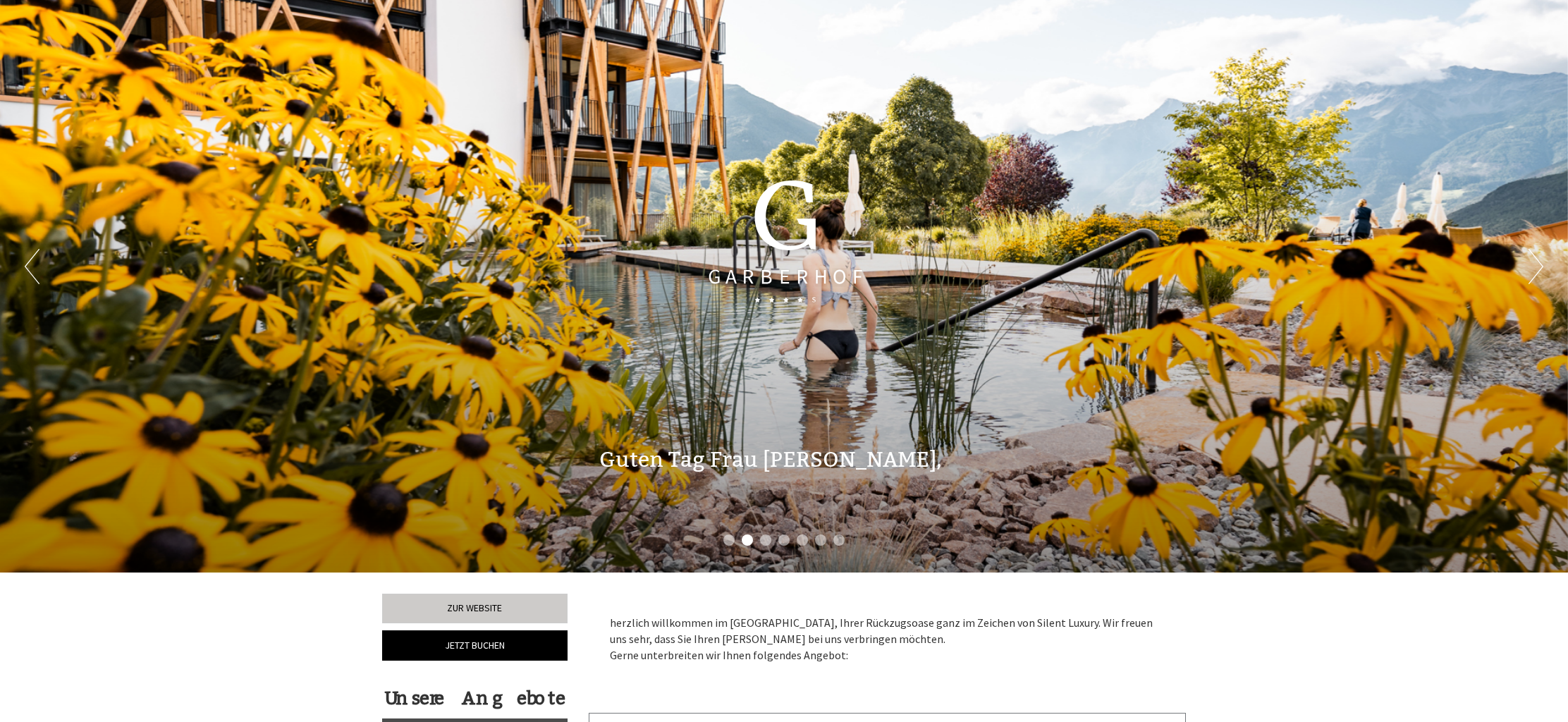
scroll to position [0, 0]
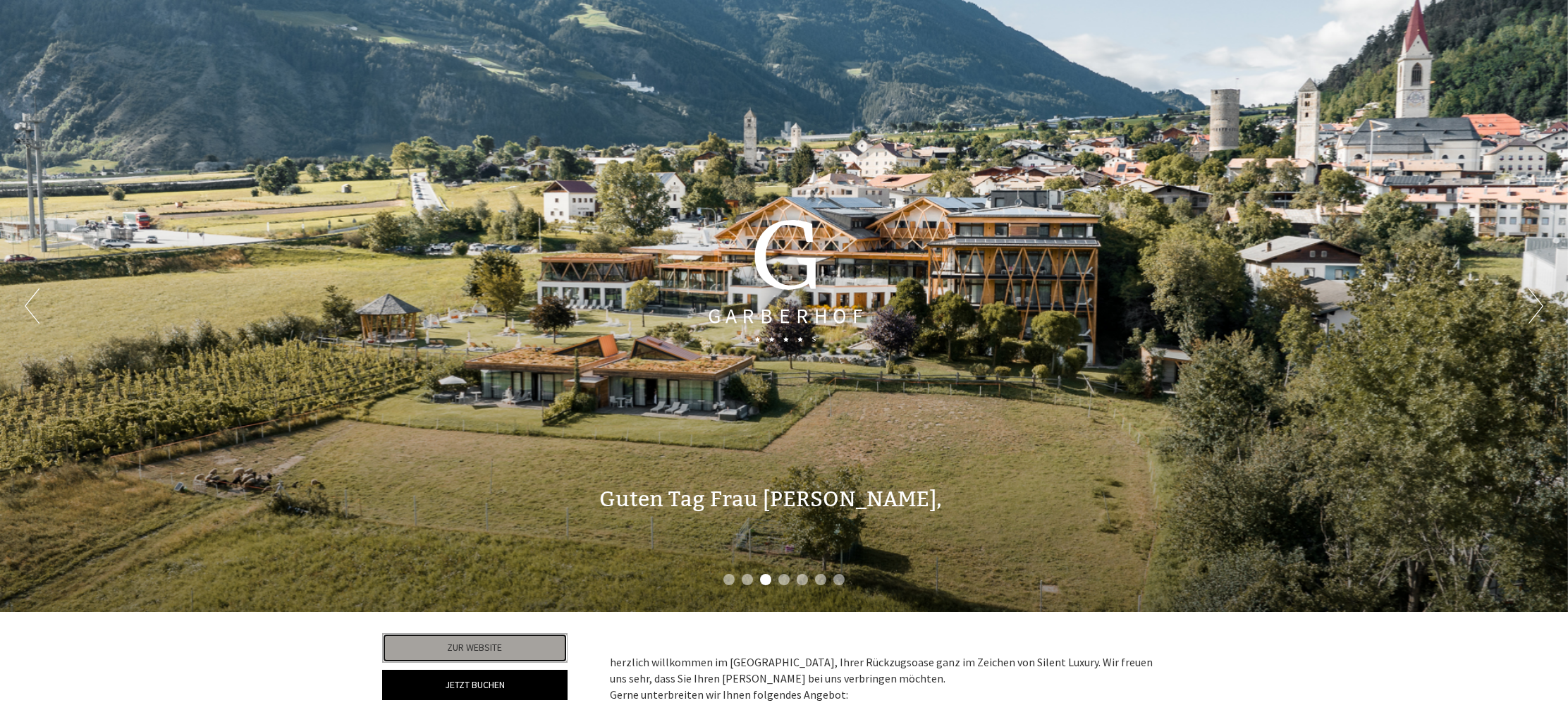
click at [463, 654] on link "Zur Website" at bounding box center [474, 647] width 185 height 30
